Goal: Book appointment/travel/reservation

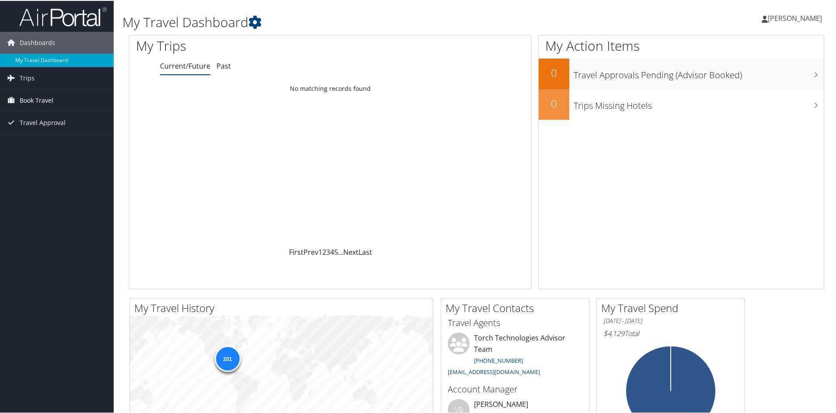
click at [36, 98] on span "Book Travel" at bounding box center [37, 100] width 34 height 22
click at [55, 146] on link "Book/Manage Online Trips" at bounding box center [57, 143] width 114 height 13
click at [38, 142] on link "Book/Manage Online Trips" at bounding box center [57, 143] width 114 height 13
click at [47, 147] on link "Book/Manage Online Trips" at bounding box center [57, 143] width 114 height 13
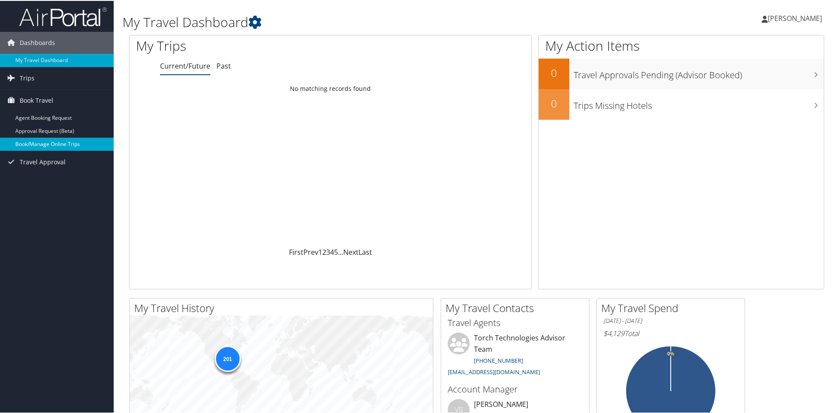
click at [61, 140] on link "Book/Manage Online Trips" at bounding box center [57, 143] width 114 height 13
click at [49, 142] on link "Book/Manage Online Trips" at bounding box center [57, 143] width 114 height 13
click at [58, 141] on link "Book/Manage Online Trips" at bounding box center [57, 143] width 114 height 13
click at [50, 142] on link "Book/Manage Online Trips" at bounding box center [57, 143] width 114 height 13
click at [36, 145] on link "Book/Manage Online Trips" at bounding box center [57, 143] width 114 height 13
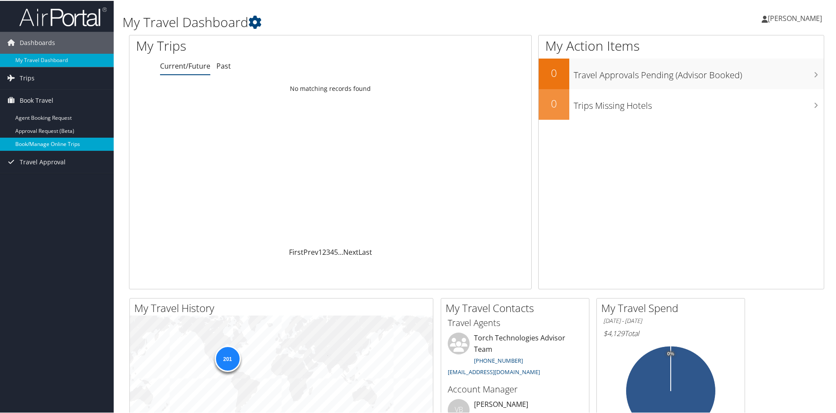
click at [43, 142] on link "Book/Manage Online Trips" at bounding box center [57, 143] width 114 height 13
click at [47, 143] on link "Book/Manage Online Trips" at bounding box center [57, 143] width 114 height 13
click at [24, 145] on link "Book/Manage Online Trips" at bounding box center [57, 143] width 114 height 13
click at [44, 145] on link "Book/Manage Online Trips" at bounding box center [57, 143] width 114 height 13
click at [46, 142] on link "Book/Manage Online Trips" at bounding box center [57, 143] width 114 height 13
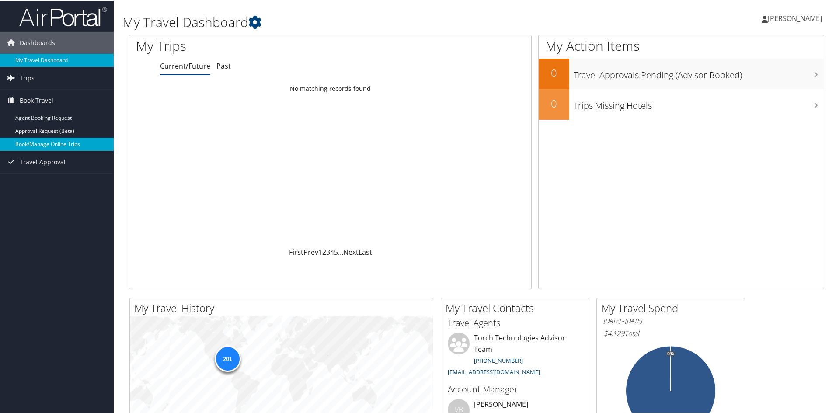
click at [35, 140] on link "Book/Manage Online Trips" at bounding box center [57, 143] width 114 height 13
click at [33, 149] on link "Book/Manage Online Trips" at bounding box center [57, 143] width 114 height 13
click at [50, 145] on link "Book/Manage Online Trips" at bounding box center [57, 143] width 114 height 13
click at [46, 147] on link "Book/Manage Online Trips" at bounding box center [57, 143] width 114 height 13
click at [62, 147] on link "Book/Manage Online Trips" at bounding box center [57, 143] width 114 height 13
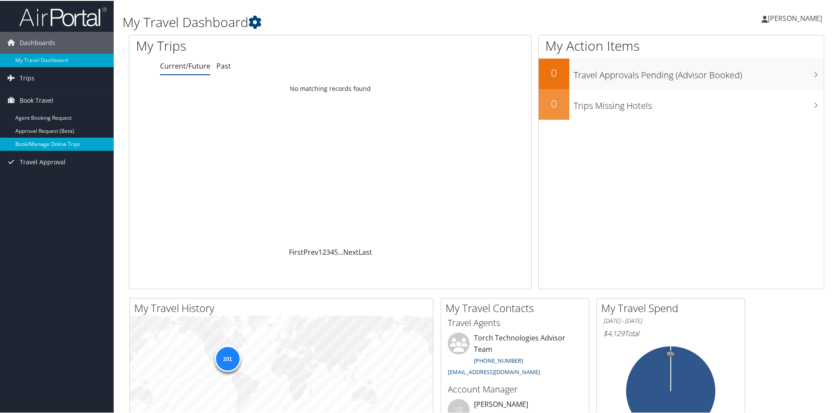
click at [35, 144] on link "Book/Manage Online Trips" at bounding box center [57, 143] width 114 height 13
click at [63, 144] on link "Book/Manage Online Trips" at bounding box center [57, 143] width 114 height 13
click at [42, 143] on link "Book/Manage Online Trips" at bounding box center [57, 143] width 114 height 13
click at [55, 140] on link "Book/Manage Online Trips" at bounding box center [57, 143] width 114 height 13
click at [39, 138] on link "Book/Manage Online Trips" at bounding box center [57, 143] width 114 height 13
